Goal: Information Seeking & Learning: Learn about a topic

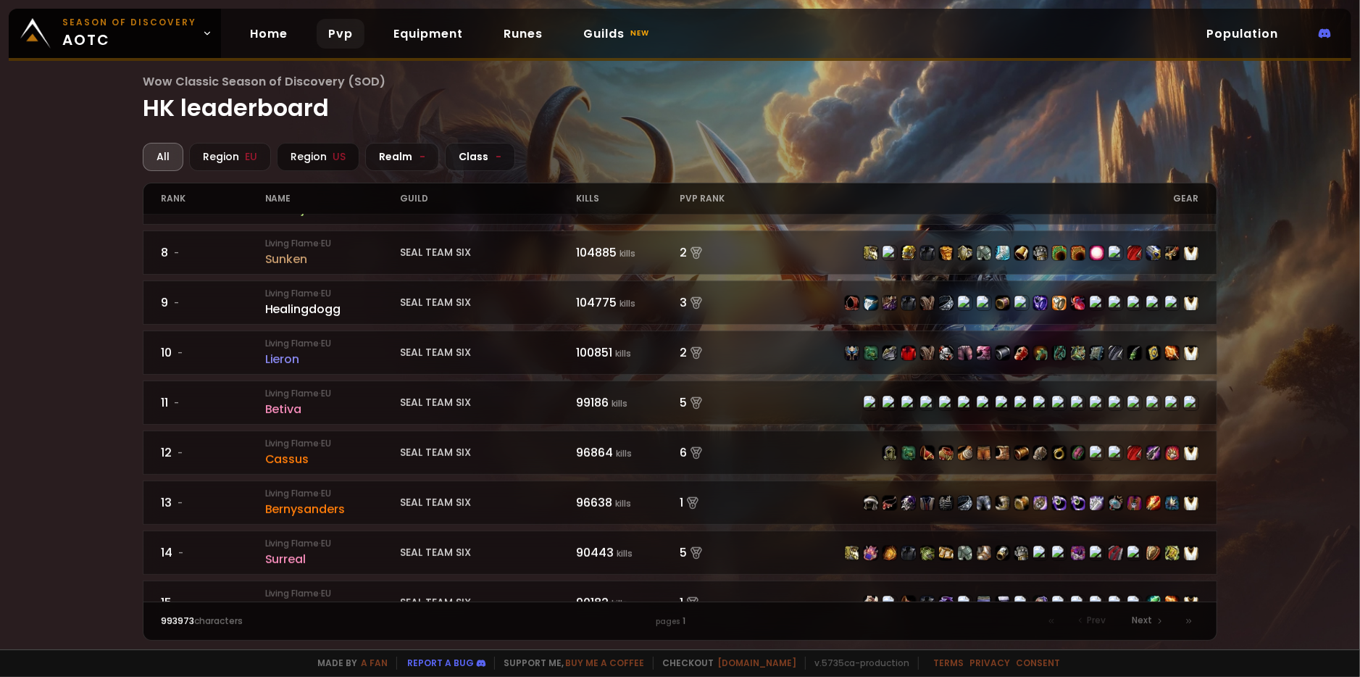
scroll to position [330, 0]
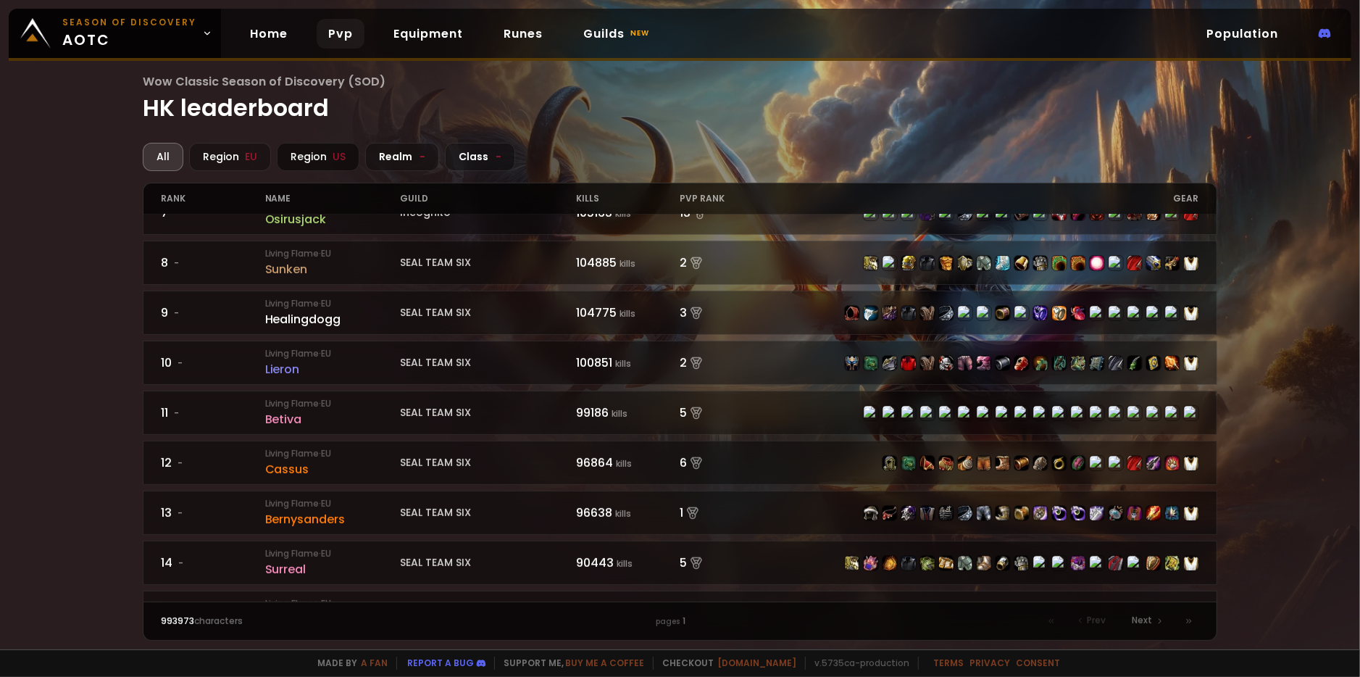
click at [317, 164] on div "Region [GEOGRAPHIC_DATA]" at bounding box center [318, 157] width 83 height 28
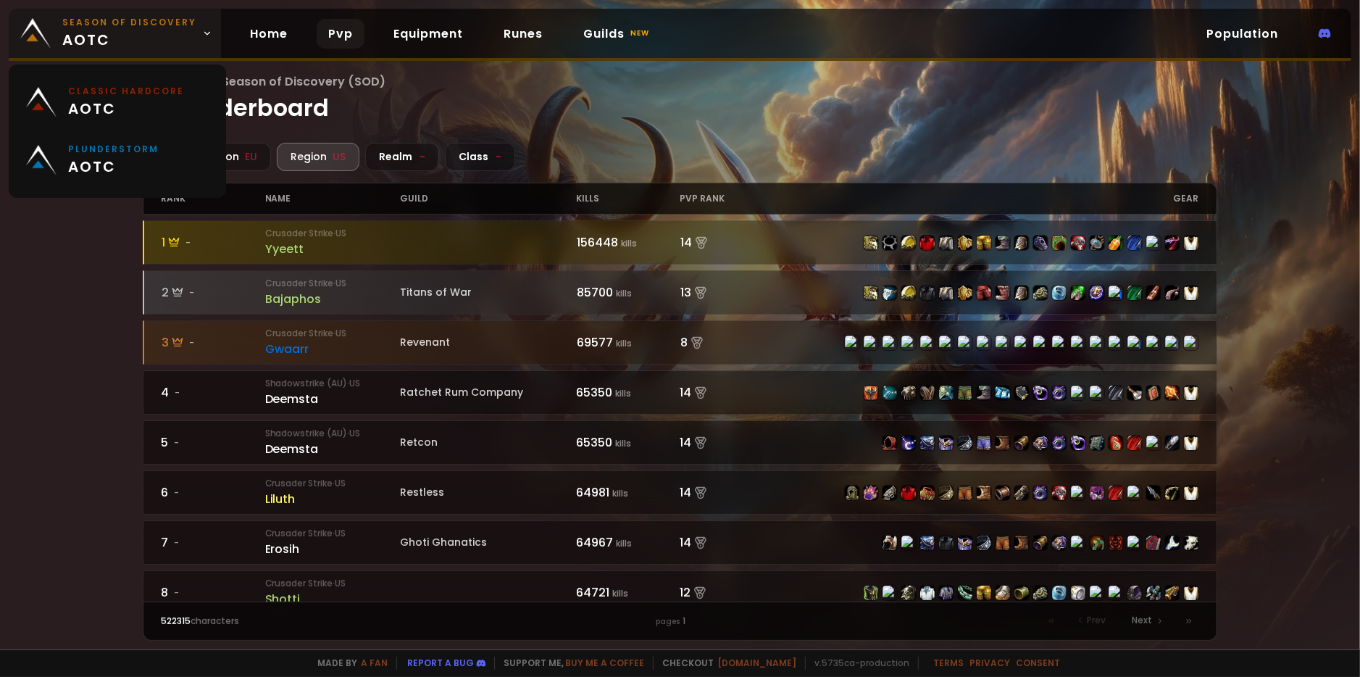
click at [135, 37] on span "Season of Discovery aotc" at bounding box center [129, 33] width 134 height 35
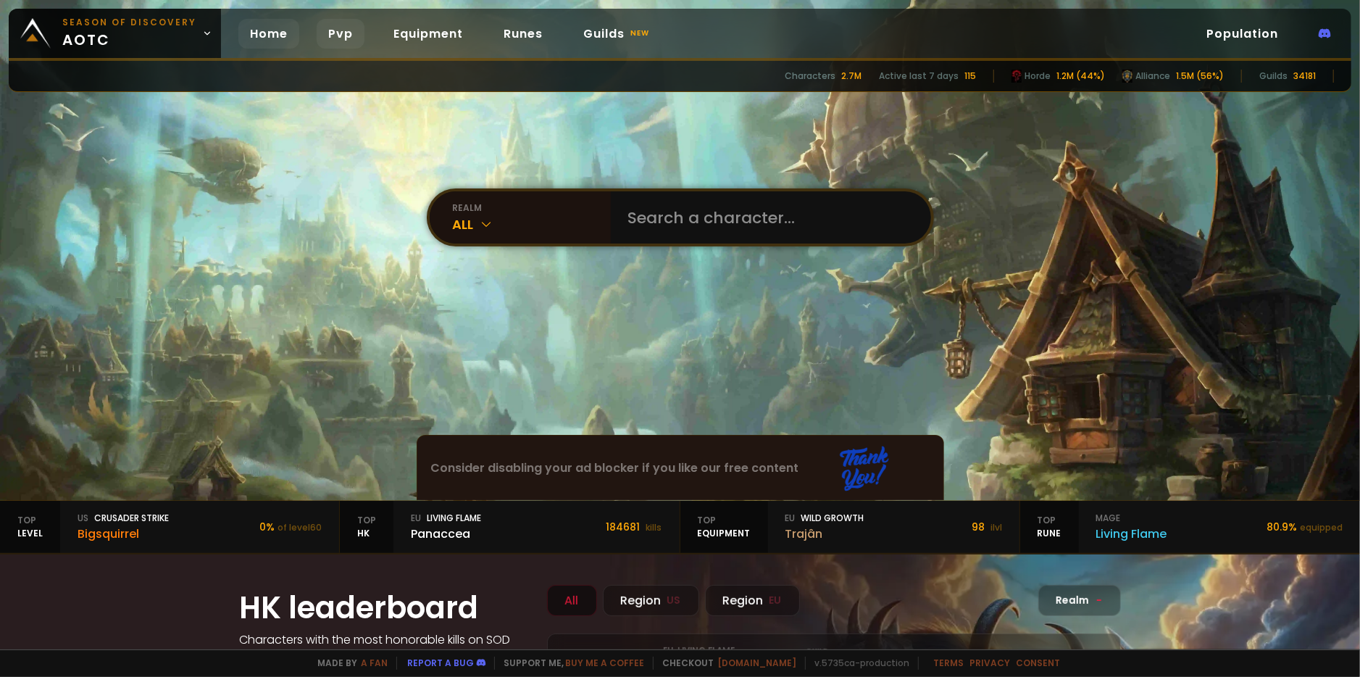
click at [327, 33] on link "Pvp" at bounding box center [341, 34] width 48 height 30
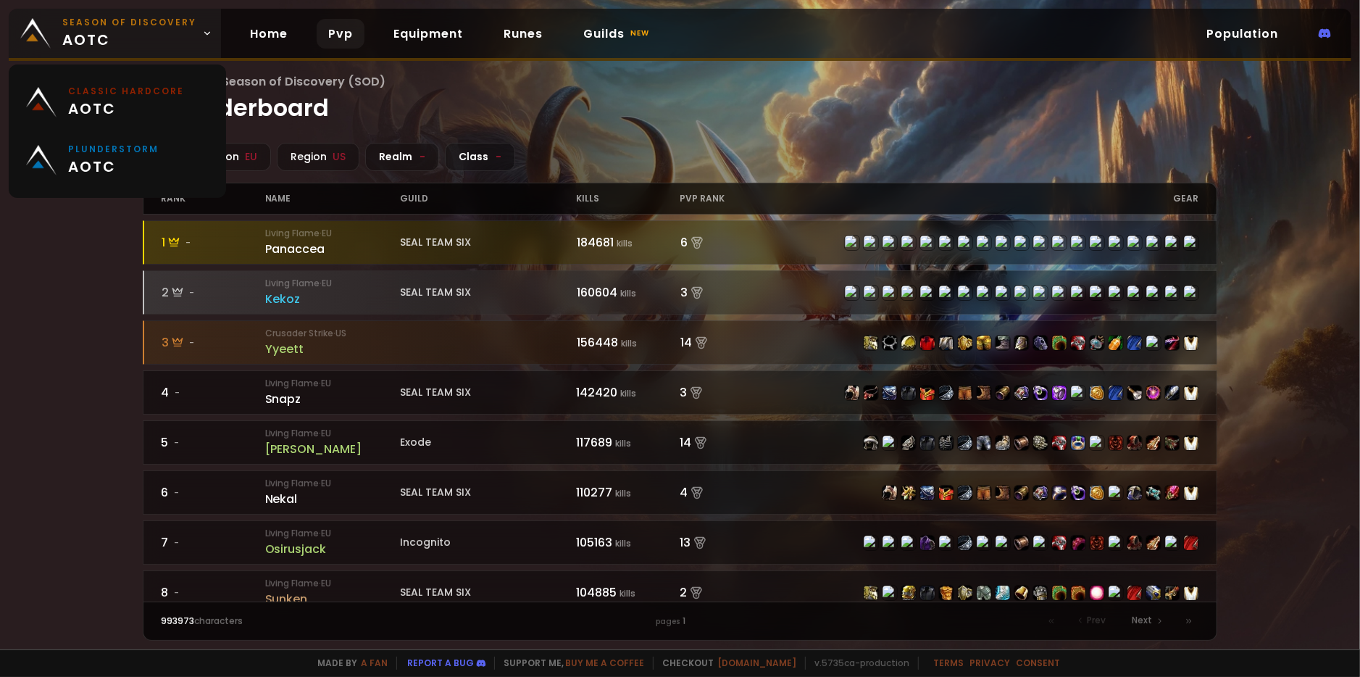
click at [181, 38] on span "Season of Discovery aotc" at bounding box center [129, 33] width 134 height 35
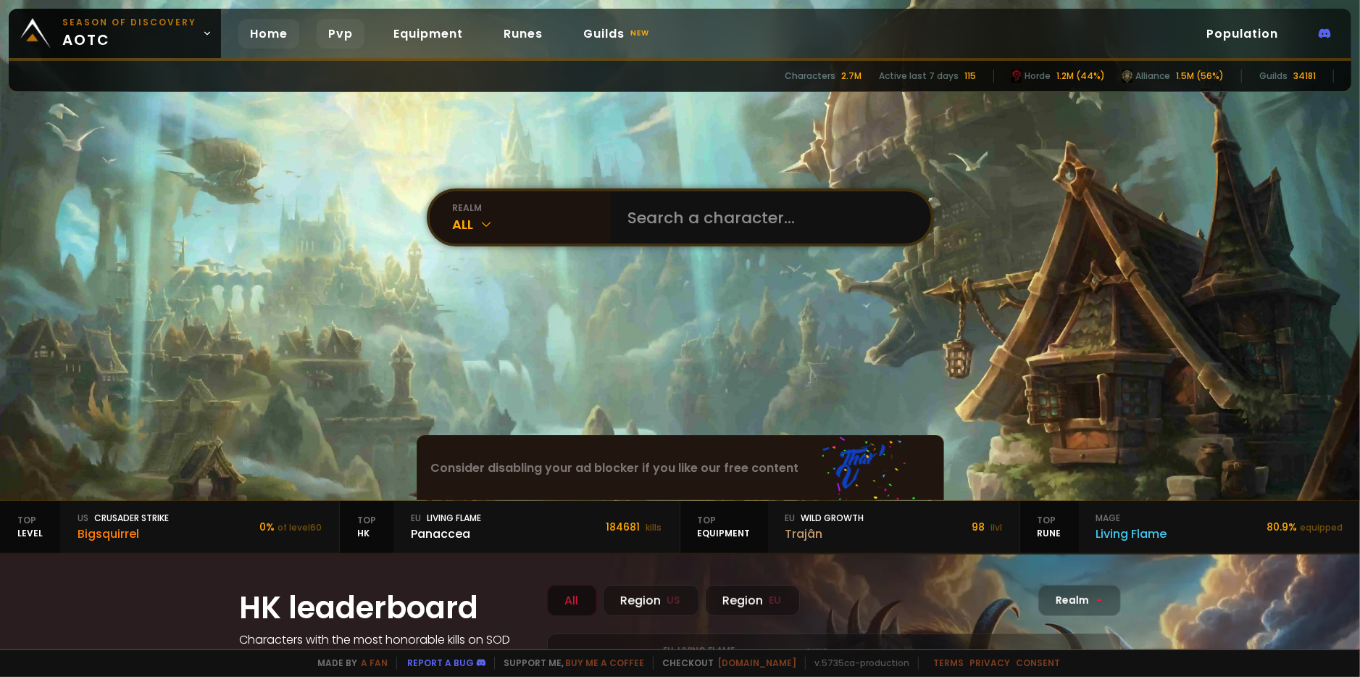
click at [339, 40] on link "Pvp" at bounding box center [341, 34] width 48 height 30
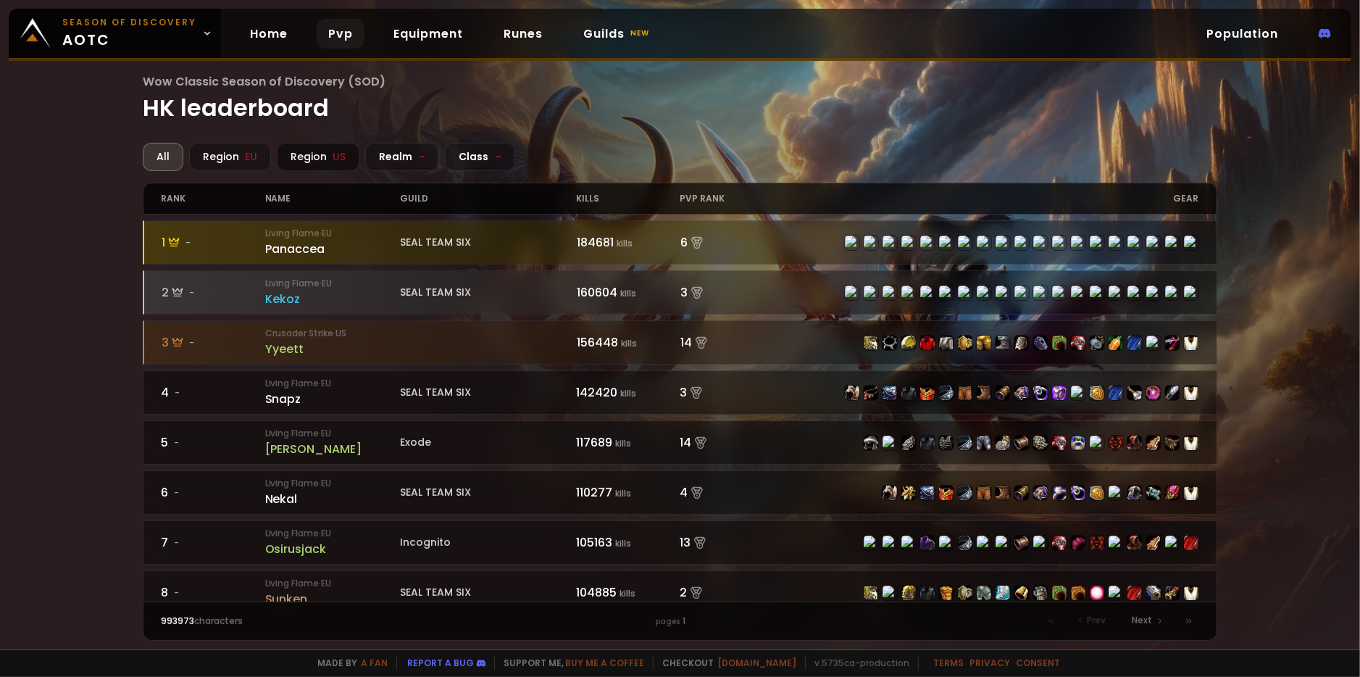
click at [295, 156] on div "Region [GEOGRAPHIC_DATA]" at bounding box center [318, 157] width 83 height 28
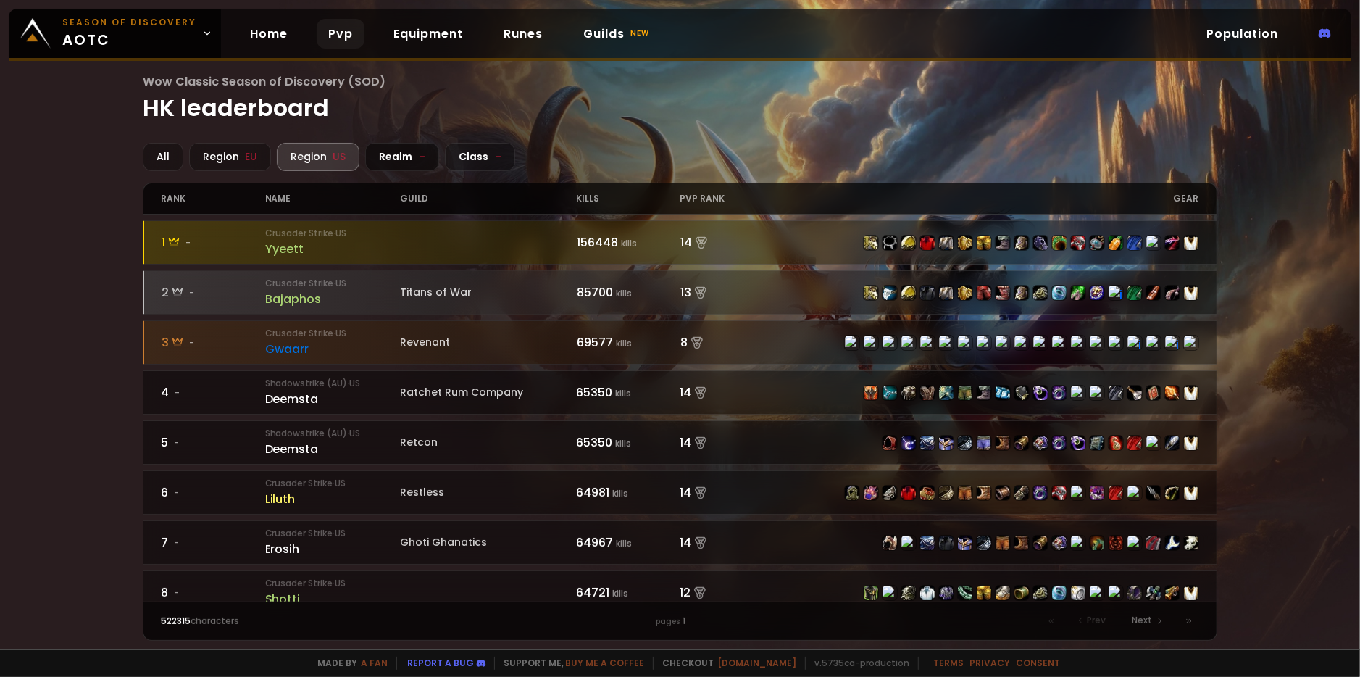
click at [406, 159] on div "Realm -" at bounding box center [402, 157] width 74 height 28
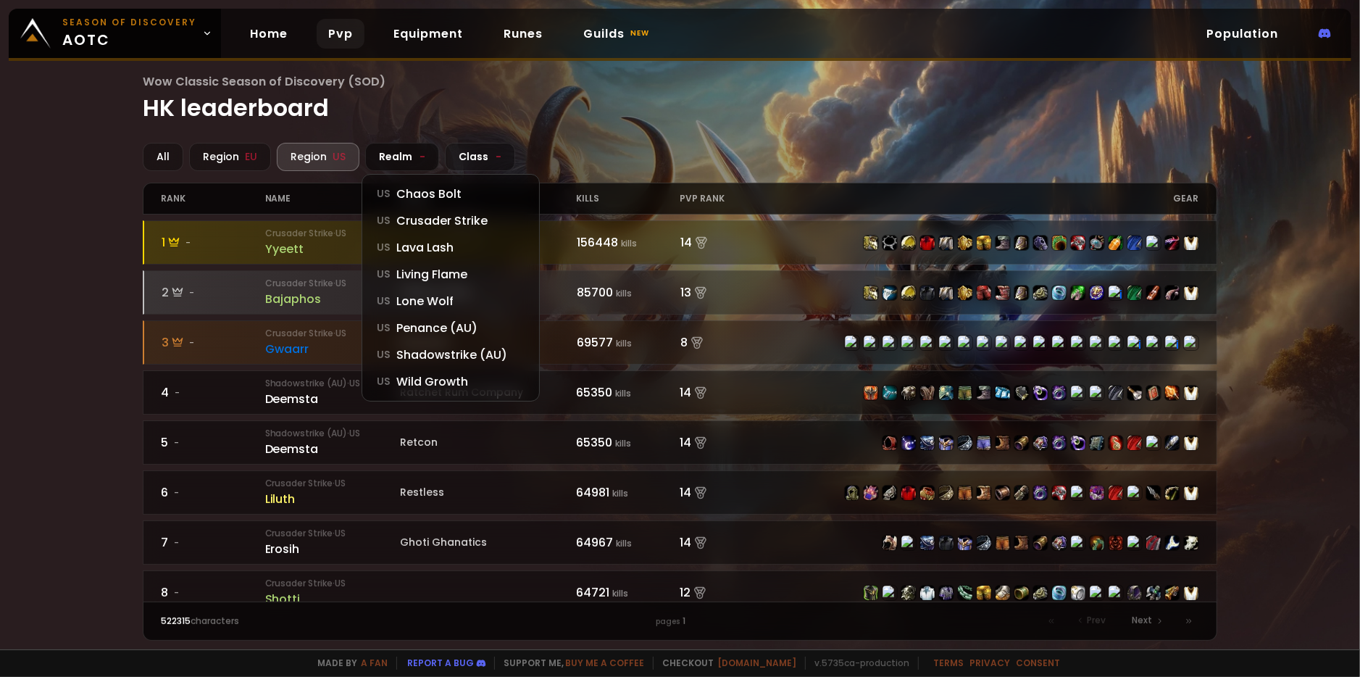
click at [404, 159] on div "Realm -" at bounding box center [402, 157] width 74 height 28
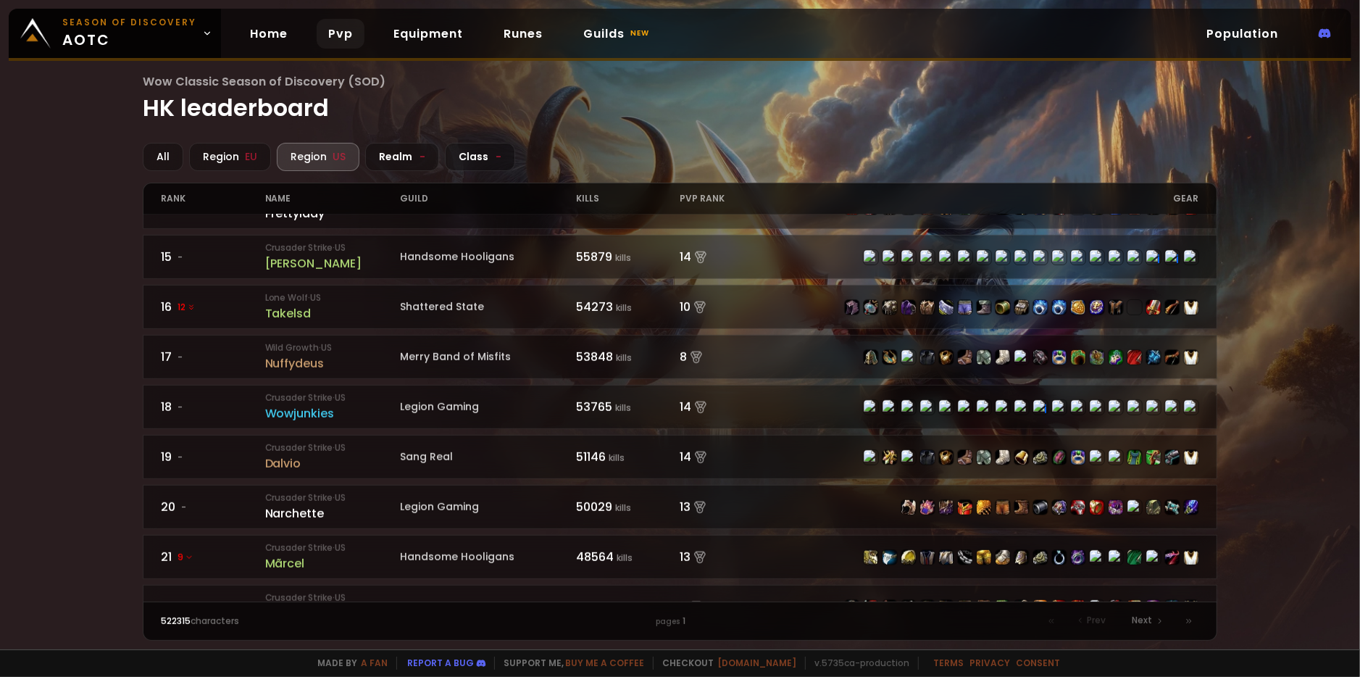
scroll to position [889, 0]
